Goal: Task Accomplishment & Management: Use online tool/utility

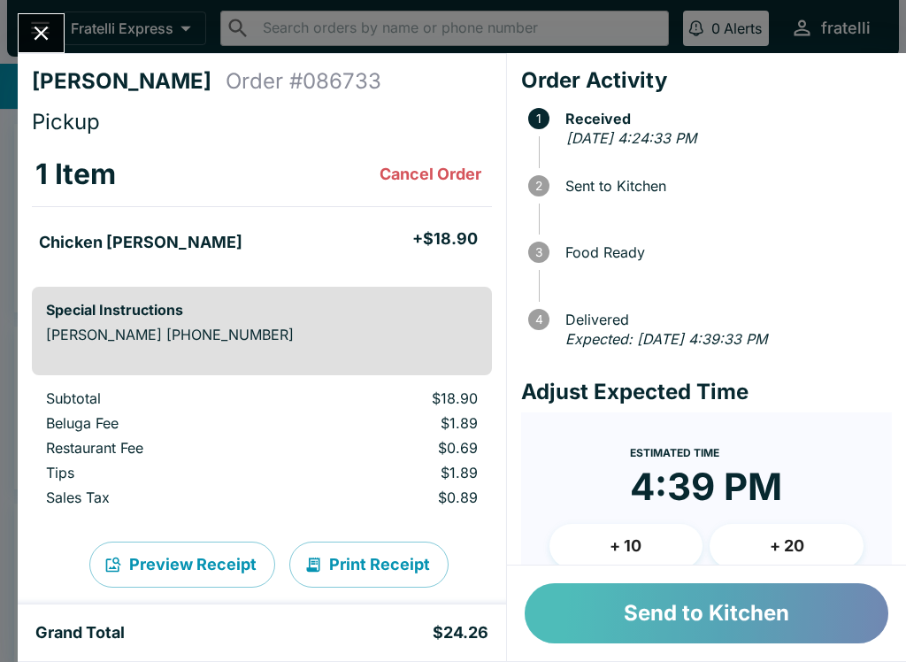
click at [640, 610] on button "Send to Kitchen" at bounding box center [707, 613] width 364 height 60
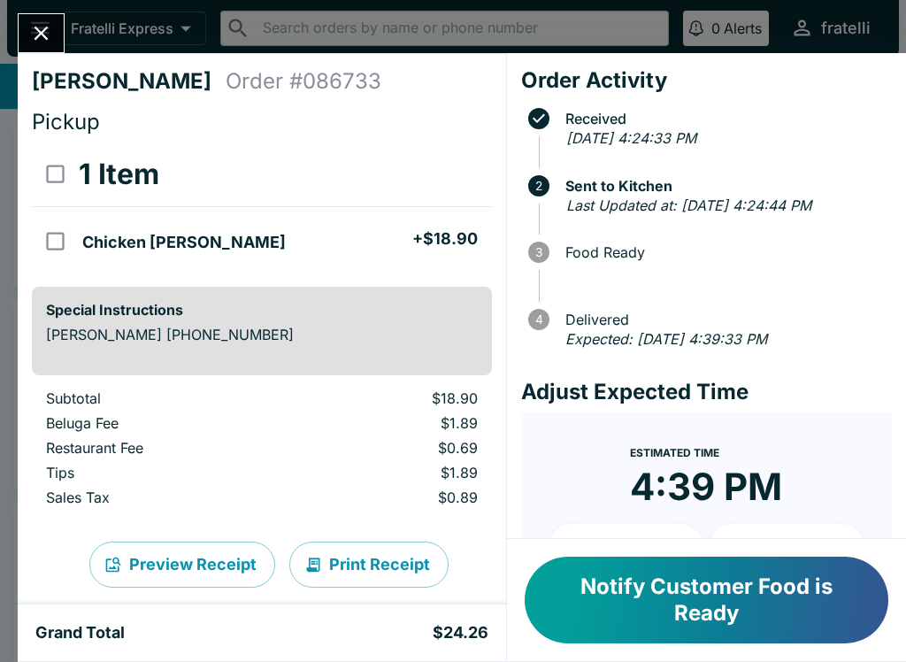
click at [34, 32] on icon "Close" at bounding box center [41, 33] width 24 height 24
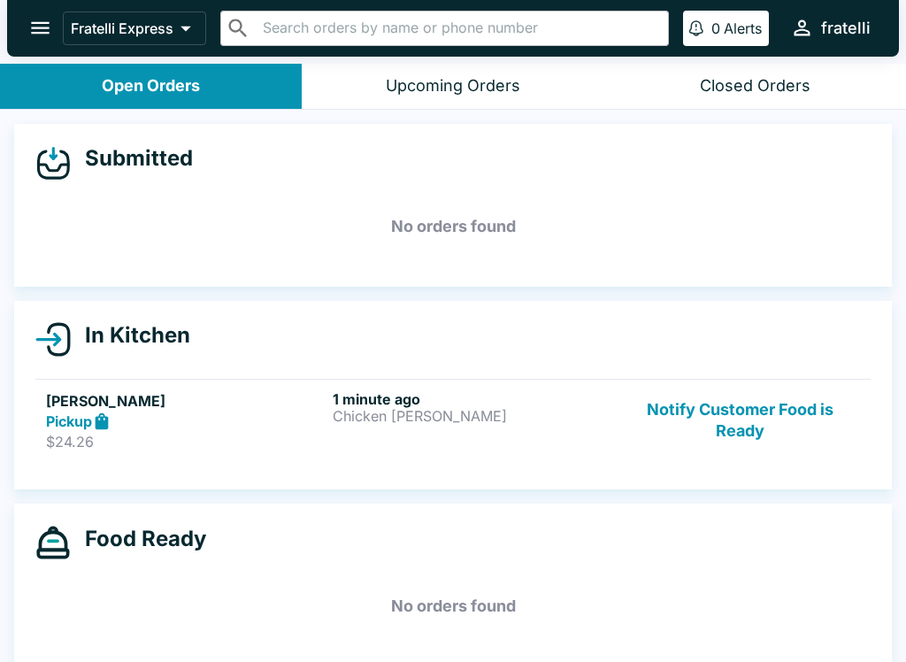
click at [748, 87] on div "Closed Orders" at bounding box center [755, 86] width 111 height 20
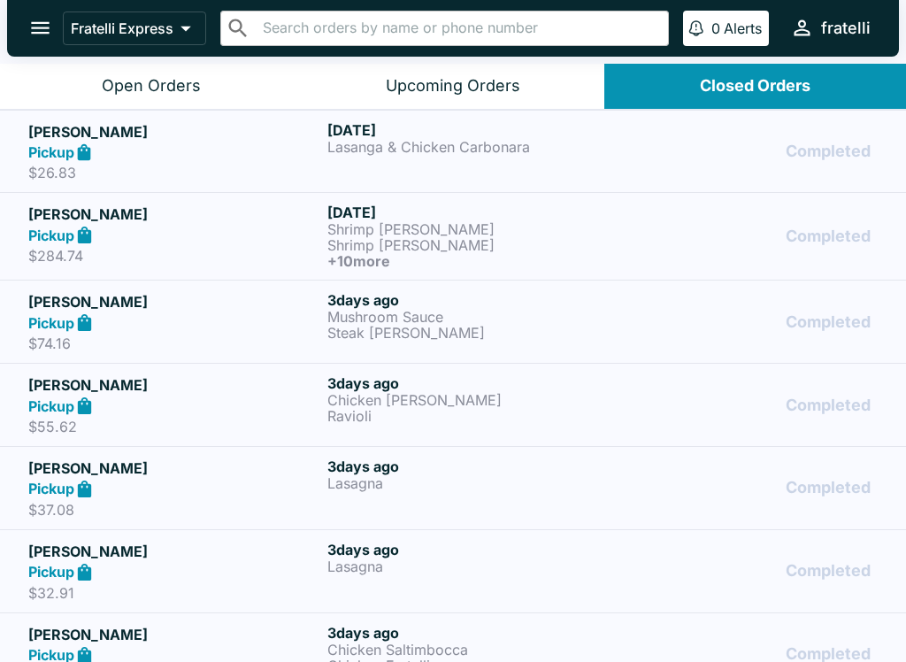
click at [164, 104] on button "Open Orders" at bounding box center [151, 86] width 302 height 45
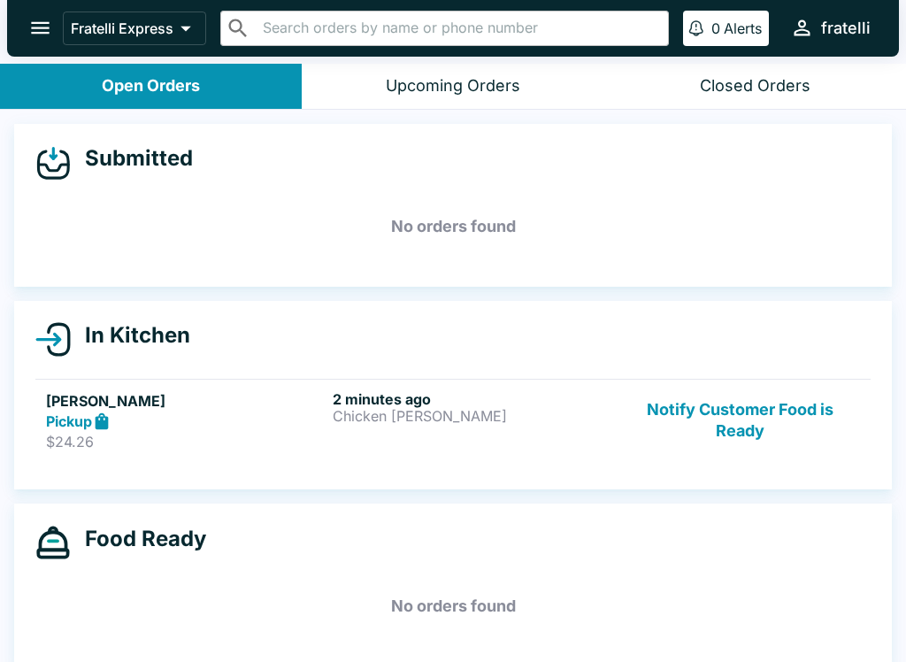
click at [357, 430] on div "2 minutes ago Chicken [PERSON_NAME]" at bounding box center [473, 420] width 280 height 61
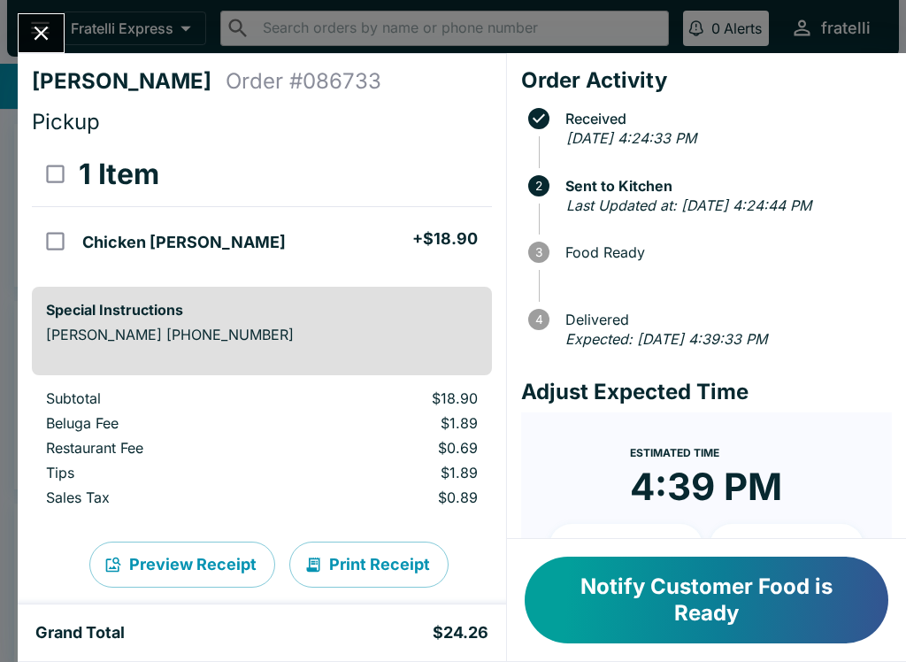
click at [708, 593] on button "Notify Customer Food is Ready" at bounding box center [707, 600] width 364 height 87
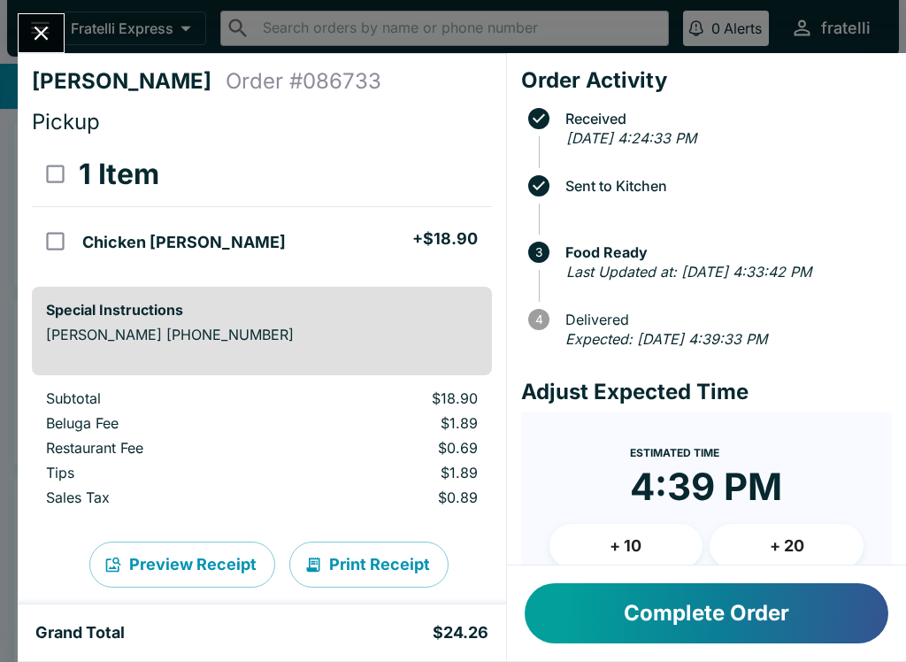
click at [734, 606] on button "Complete Order" at bounding box center [707, 613] width 364 height 60
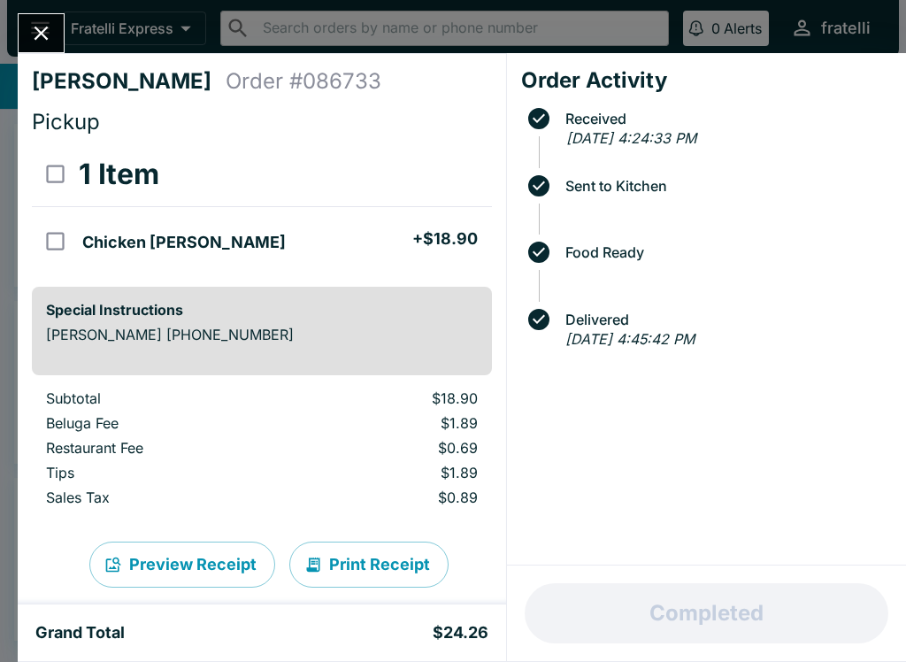
click at [39, 32] on icon "Close" at bounding box center [42, 34] width 14 height 14
